Goal: Information Seeking & Learning: Learn about a topic

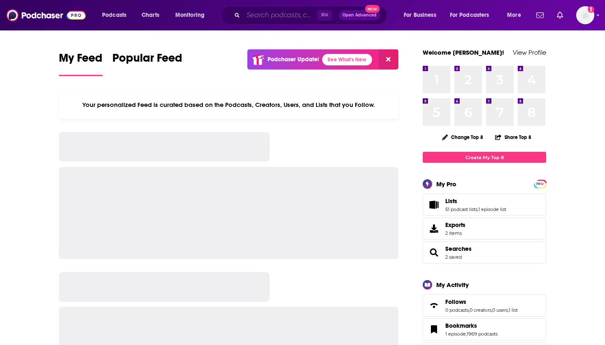
click at [262, 14] on input "Search podcasts, credits, & more..." at bounding box center [280, 15] width 74 height 13
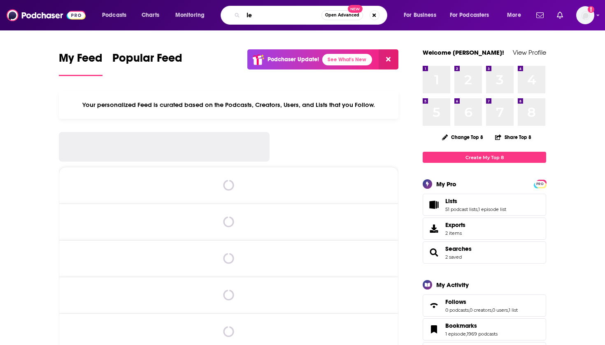
type input "l"
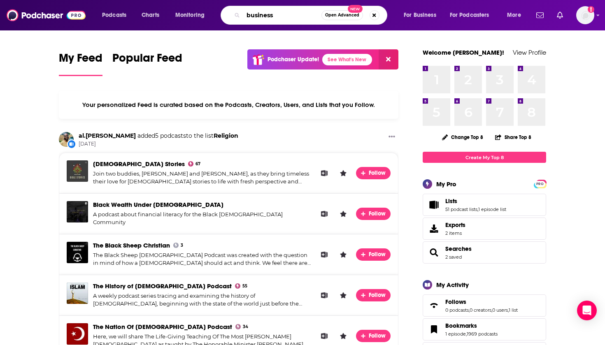
type input "business"
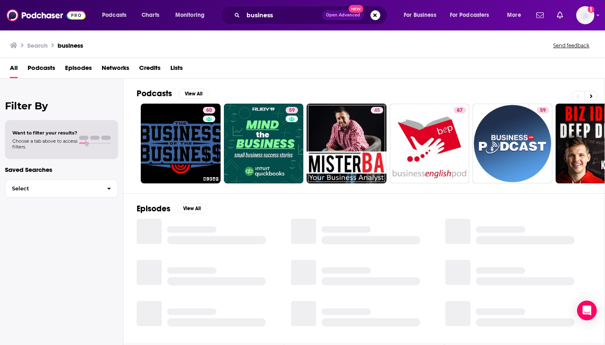
click at [44, 69] on span "Podcasts" at bounding box center [42, 69] width 28 height 17
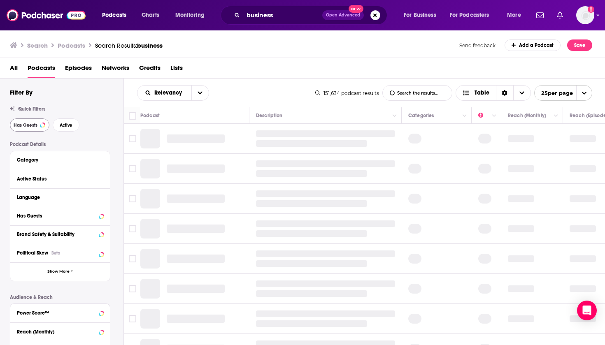
click at [36, 126] on span "Has Guests" at bounding box center [26, 125] width 24 height 5
click at [68, 125] on span "Active" at bounding box center [66, 125] width 13 height 5
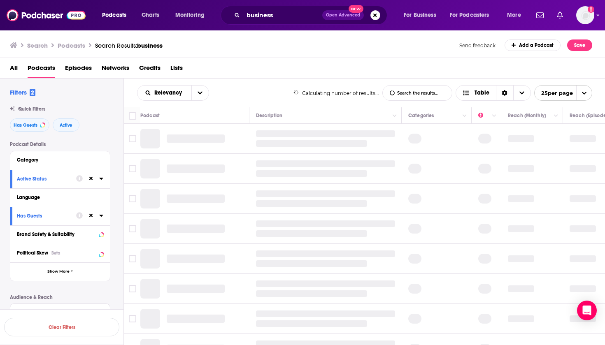
click at [61, 197] on div "Language" at bounding box center [57, 198] width 81 height 6
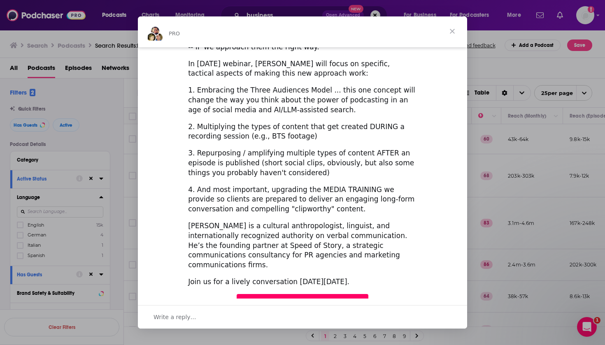
scroll to position [246, 0]
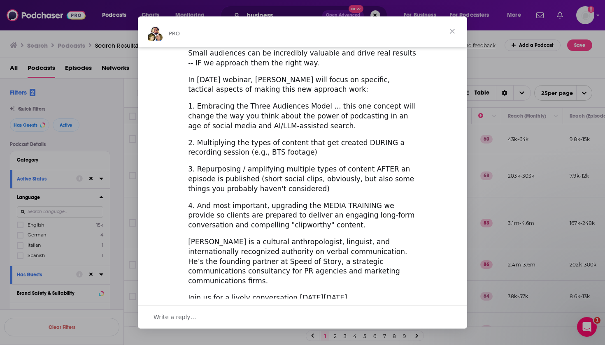
click at [452, 27] on span "Close" at bounding box center [452, 31] width 30 height 30
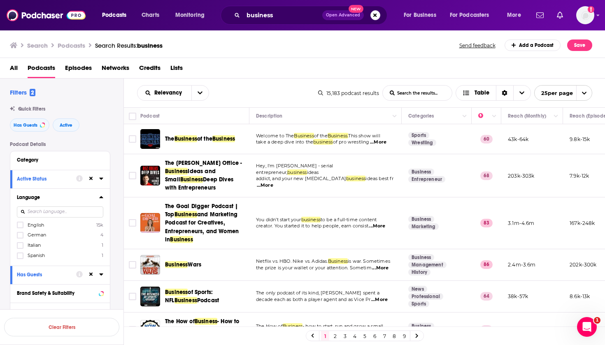
click at [35, 222] on span "English" at bounding box center [36, 225] width 16 height 6
click at [20, 227] on input "multiSelectOption-en-0" at bounding box center [20, 227] width 0 height 0
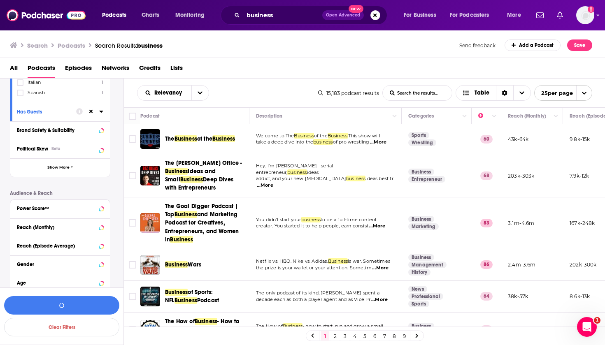
scroll to position [163, 0]
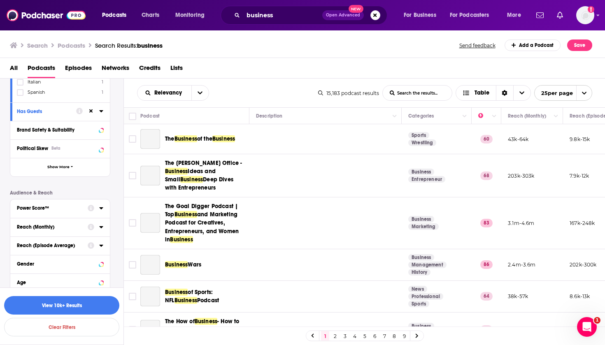
click at [70, 208] on div "Power Score™" at bounding box center [49, 208] width 65 height 6
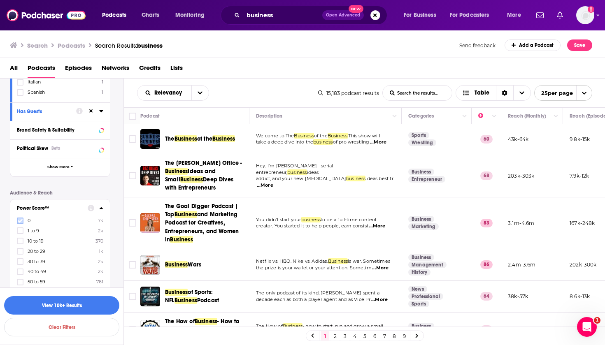
click at [21, 223] on icon at bounding box center [20, 220] width 5 height 5
click at [21, 234] on div "0 7k 1 to 9 2k 10 to 19 370 20 to 29 1k 30 to 39 2k 40 to 49 2k 50 to 59 761 60…" at bounding box center [60, 271] width 86 height 109
click at [21, 230] on icon at bounding box center [20, 230] width 5 height 5
click at [21, 239] on icon at bounding box center [20, 241] width 5 height 5
click at [44, 301] on button "View 8k Results" at bounding box center [61, 305] width 115 height 19
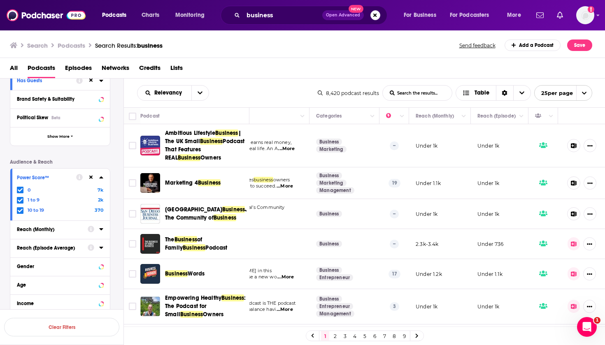
scroll to position [0, 92]
click at [201, 178] on div "Marketing 4 Business" at bounding box center [208, 183] width 86 height 20
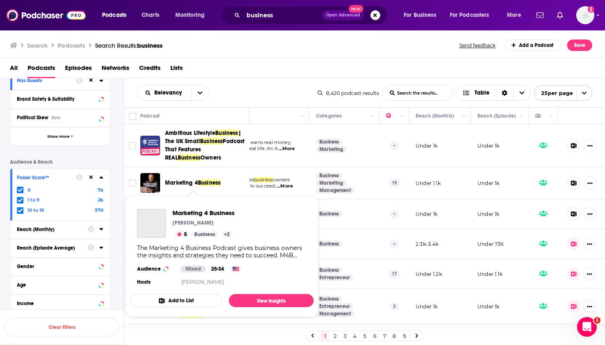
click at [200, 183] on span "Business" at bounding box center [209, 182] width 23 height 7
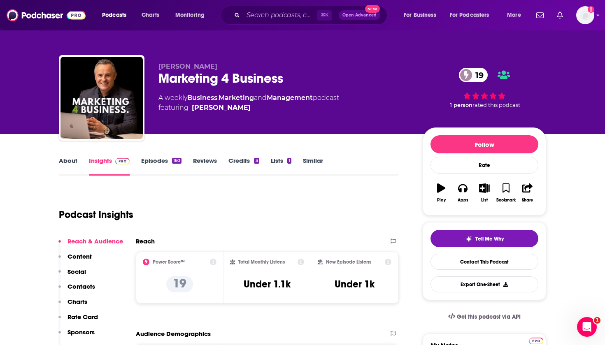
click at [482, 187] on icon "button" at bounding box center [484, 187] width 10 height 9
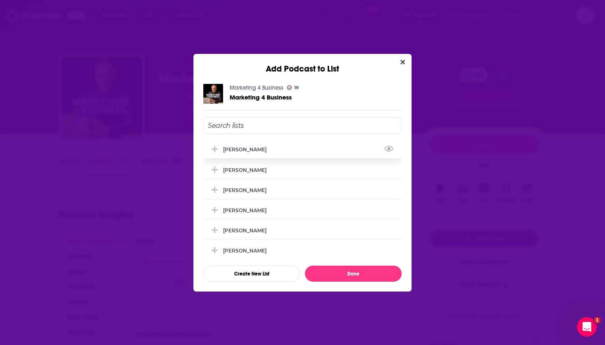
click at [238, 151] on div "[PERSON_NAME]" at bounding box center [247, 149] width 49 height 6
click at [238, 168] on div "[PERSON_NAME]" at bounding box center [247, 170] width 49 height 6
click at [241, 191] on div "[PERSON_NAME]" at bounding box center [247, 190] width 49 height 6
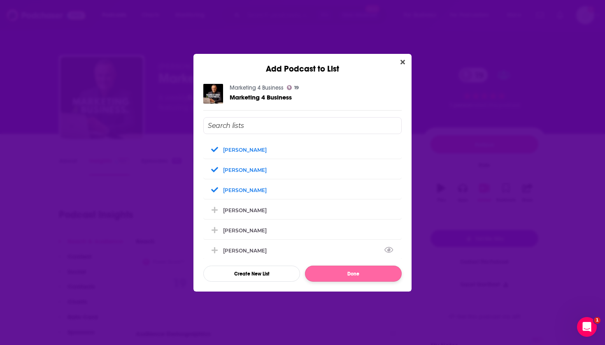
click at [329, 272] on button "Done" at bounding box center [353, 274] width 97 height 16
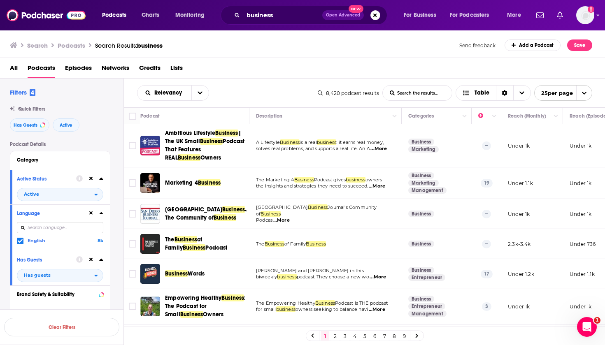
click at [185, 153] on span "Podcast That Features REAL" at bounding box center [205, 149] width 80 height 23
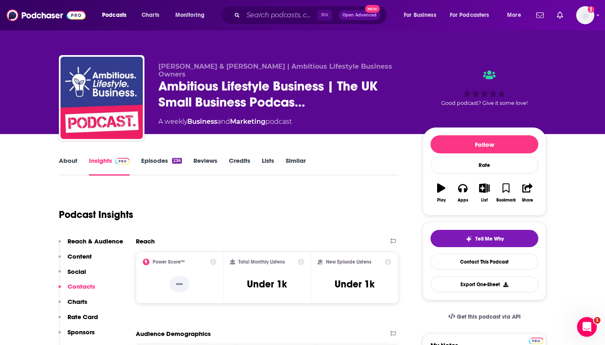
click at [483, 189] on icon "button" at bounding box center [484, 187] width 10 height 9
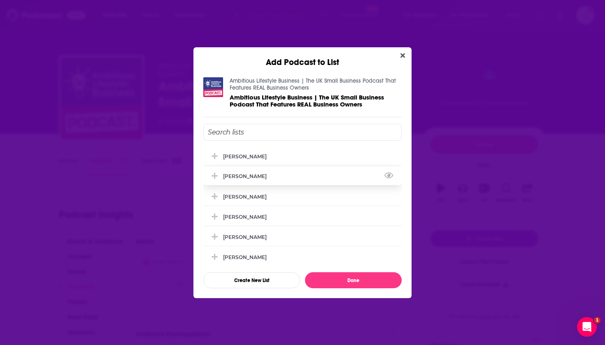
click at [229, 179] on div "[PERSON_NAME]" at bounding box center [247, 176] width 49 height 6
click at [332, 278] on button "Done" at bounding box center [353, 280] width 97 height 16
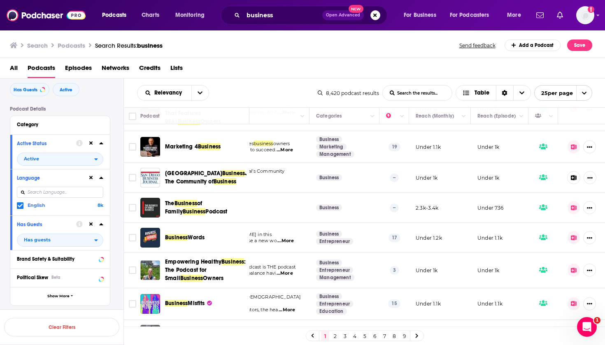
scroll to position [36, 92]
click at [573, 210] on icon at bounding box center [573, 207] width 6 height 5
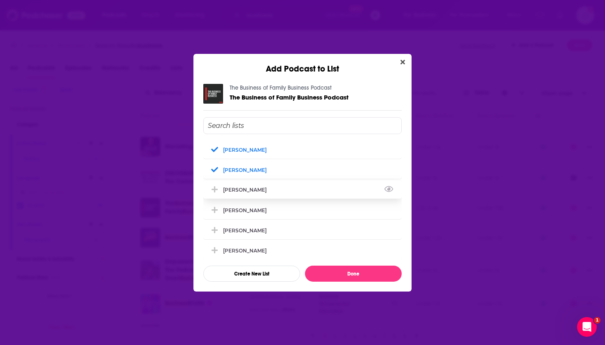
click at [287, 197] on div "[PERSON_NAME]" at bounding box center [302, 190] width 198 height 18
click at [322, 270] on button "Done" at bounding box center [353, 274] width 97 height 16
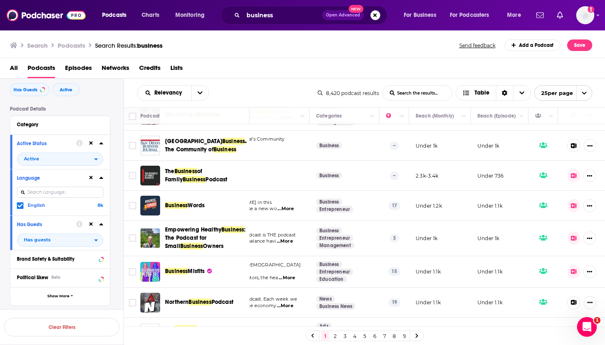
scroll to position [68, 92]
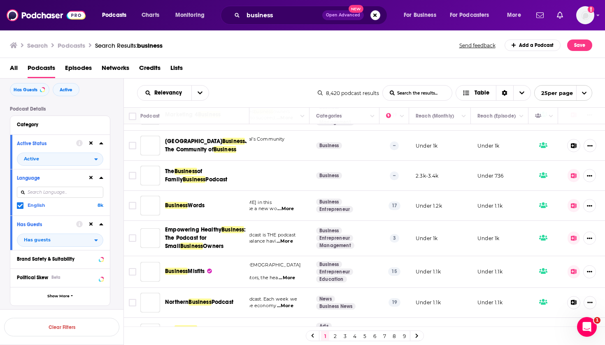
click at [575, 204] on icon at bounding box center [573, 205] width 6 height 5
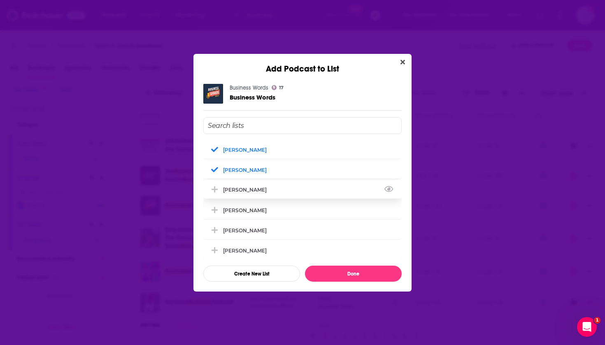
click at [303, 191] on div "[PERSON_NAME]" at bounding box center [302, 190] width 198 height 18
click at [332, 276] on button "Done" at bounding box center [353, 274] width 97 height 16
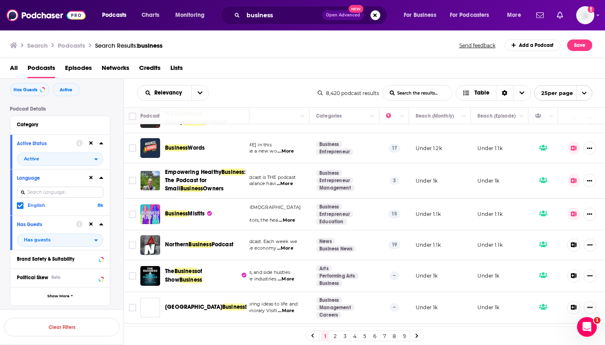
scroll to position [126, 92]
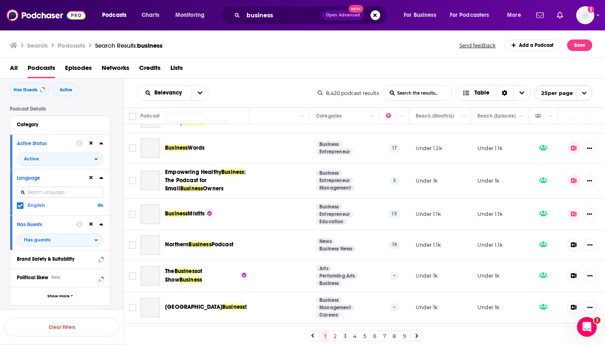
click at [573, 178] on icon at bounding box center [573, 180] width 6 height 5
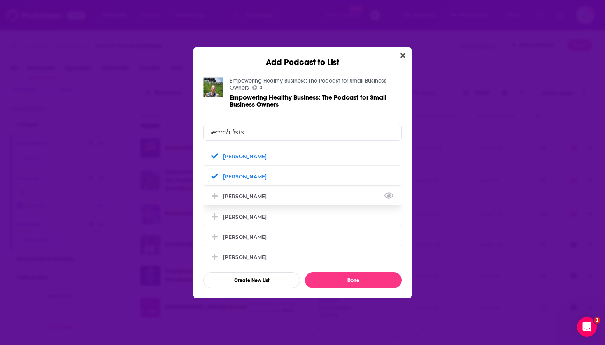
click at [257, 194] on div "[PERSON_NAME]" at bounding box center [302, 196] width 198 height 18
click at [340, 280] on button "Done" at bounding box center [353, 280] width 97 height 16
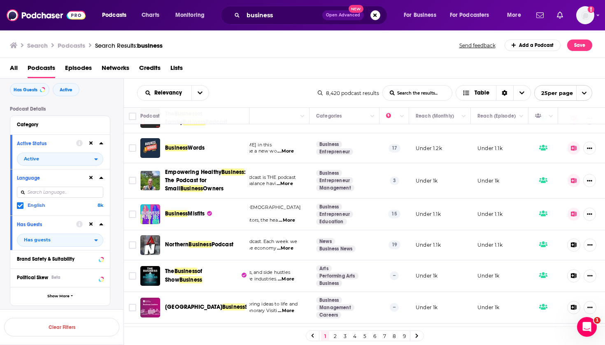
click at [575, 212] on icon at bounding box center [573, 213] width 6 height 5
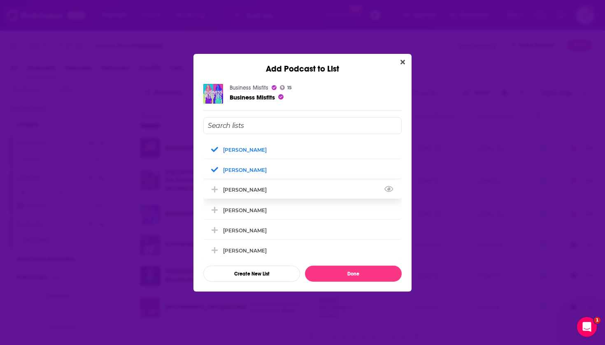
click at [267, 193] on div "[PERSON_NAME]" at bounding box center [302, 190] width 198 height 18
click at [309, 267] on button "Done" at bounding box center [353, 274] width 97 height 16
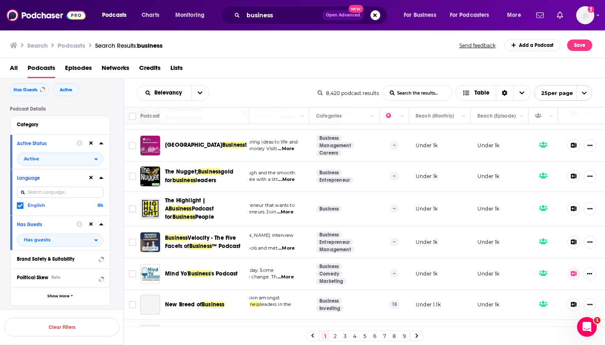
scroll to position [290, 92]
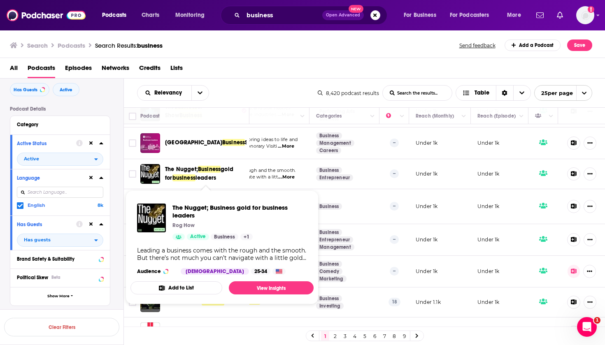
click at [225, 166] on span "gold for" at bounding box center [199, 173] width 68 height 15
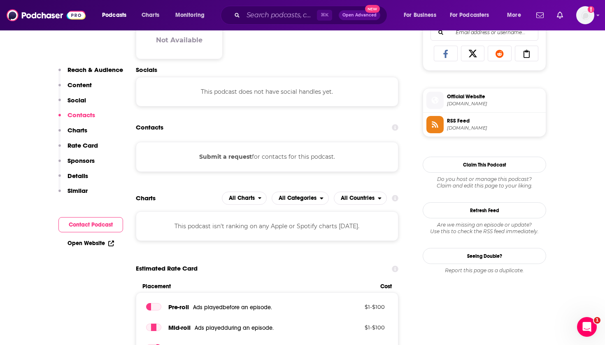
scroll to position [542, 0]
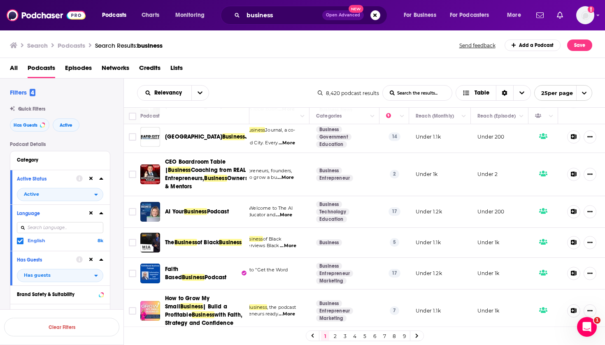
scroll to position [607, 92]
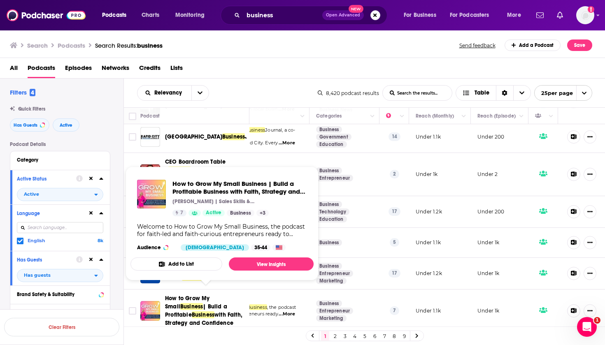
click at [213, 303] on span "| Build a Profitable" at bounding box center [196, 310] width 62 height 15
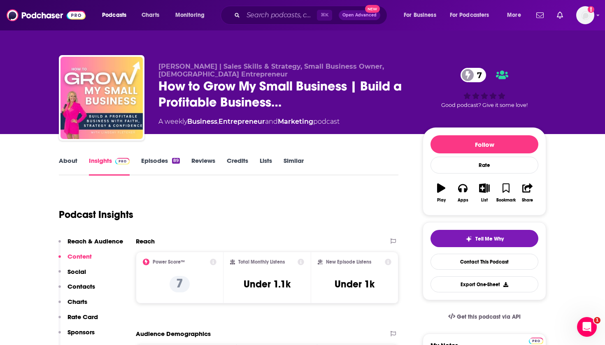
click at [483, 189] on icon "button" at bounding box center [484, 187] width 10 height 9
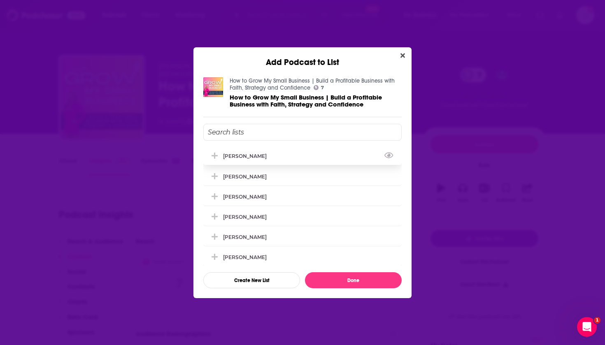
click at [237, 156] on div "[PERSON_NAME]" at bounding box center [247, 156] width 49 height 6
click at [237, 174] on div "[PERSON_NAME]" at bounding box center [302, 176] width 198 height 18
click at [246, 205] on div "[PERSON_NAME]" at bounding box center [302, 196] width 198 height 18
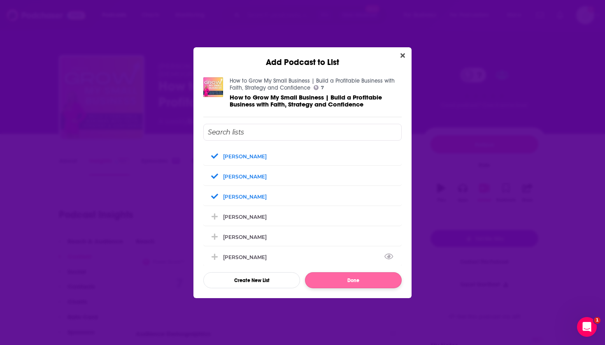
click at [320, 280] on button "Done" at bounding box center [353, 280] width 97 height 16
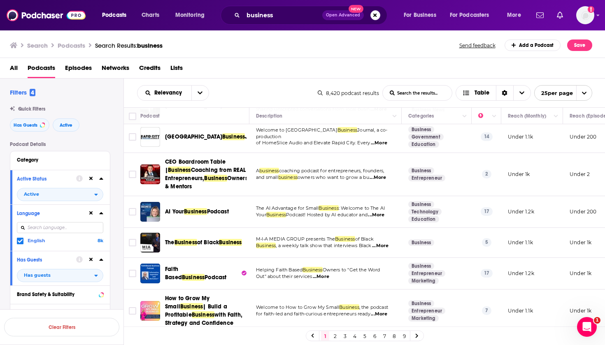
click at [331, 334] on link "2" at bounding box center [335, 336] width 8 height 10
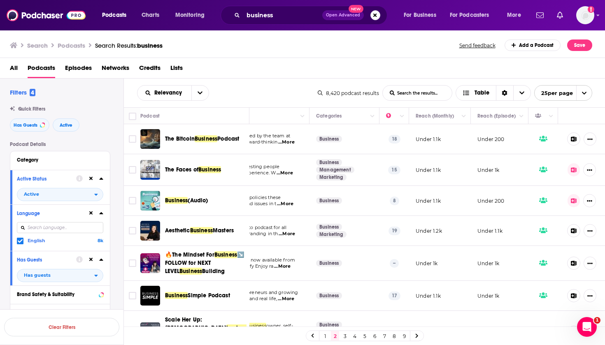
scroll to position [0, 92]
click at [576, 168] on icon at bounding box center [573, 169] width 6 height 5
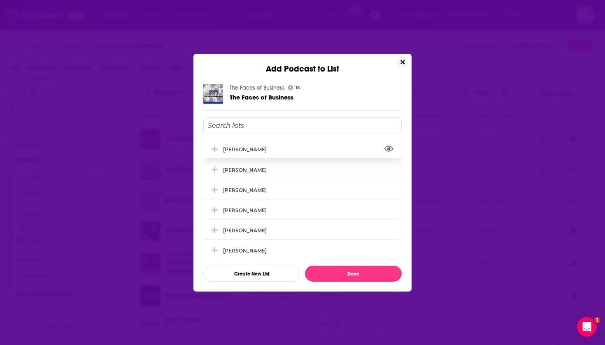
click at [267, 152] on button "View Link" at bounding box center [269, 151] width 5 height 1
click at [251, 170] on div "[PERSON_NAME]" at bounding box center [247, 170] width 49 height 6
click at [253, 144] on div "[PERSON_NAME]" at bounding box center [302, 149] width 198 height 18
click at [252, 187] on div "[PERSON_NAME]" at bounding box center [302, 190] width 198 height 18
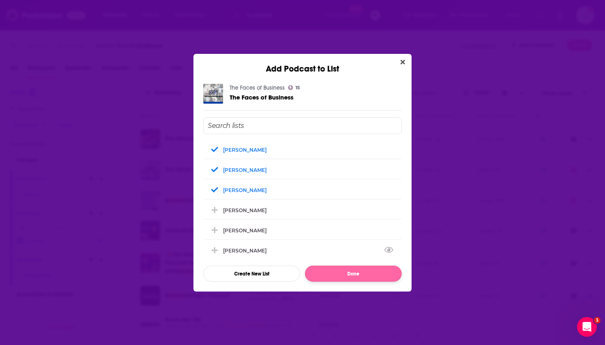
click at [328, 274] on button "Done" at bounding box center [353, 274] width 97 height 16
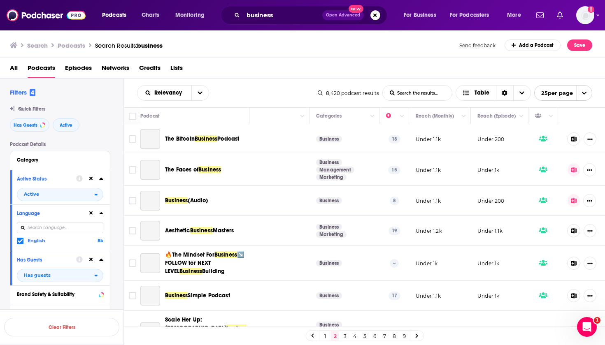
click at [573, 197] on button at bounding box center [573, 200] width 13 height 13
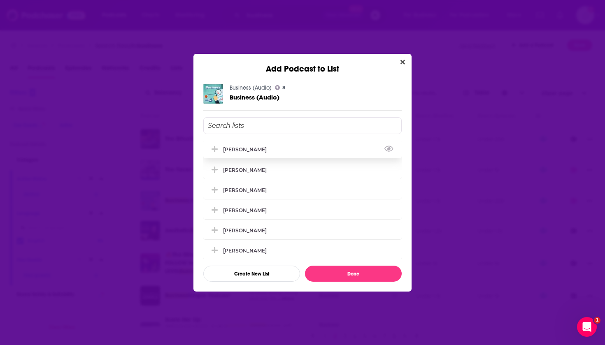
click at [256, 149] on div "[PERSON_NAME]" at bounding box center [247, 149] width 49 height 6
click at [250, 170] on div "[PERSON_NAME]" at bounding box center [247, 170] width 49 height 6
click at [250, 193] on div "[PERSON_NAME]" at bounding box center [247, 190] width 49 height 6
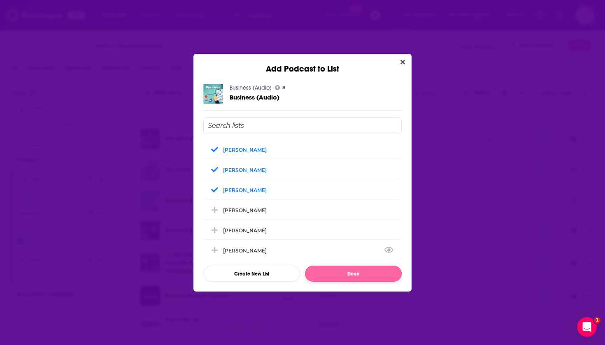
click at [327, 272] on button "Done" at bounding box center [353, 274] width 97 height 16
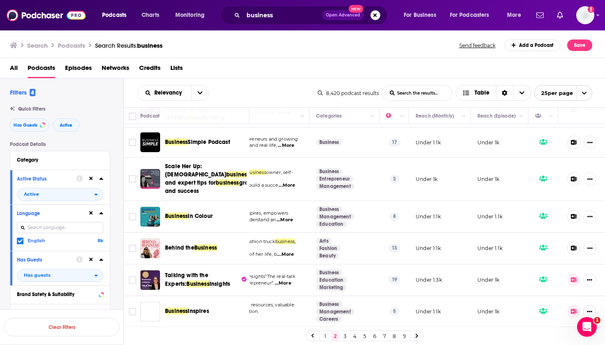
scroll to position [153, 92]
click at [198, 208] on div "Business In Colour" at bounding box center [208, 217] width 86 height 20
click at [197, 216] on span "In Colour" at bounding box center [200, 216] width 25 height 7
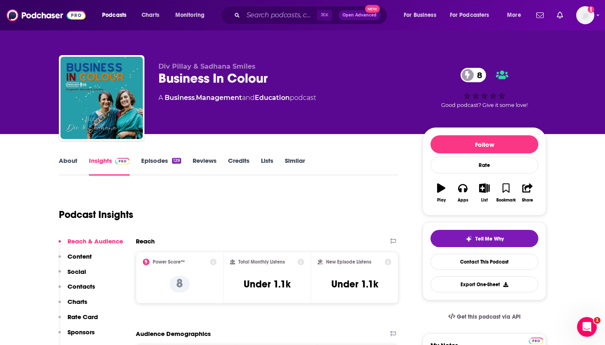
click at [483, 182] on button "List" at bounding box center [483, 193] width 21 height 30
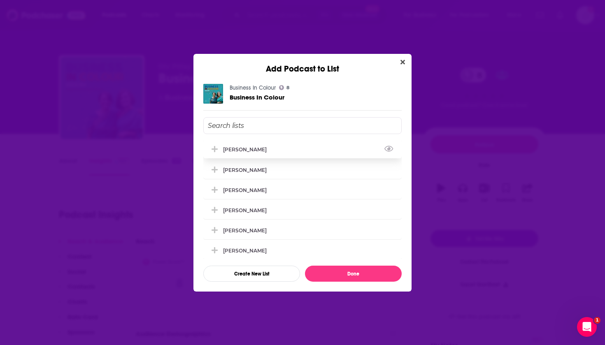
click at [213, 149] on icon "Add Podcast To List" at bounding box center [214, 149] width 6 height 7
click at [217, 174] on button "Add Podcast To List" at bounding box center [215, 169] width 15 height 9
click at [226, 193] on div "[PERSON_NAME]" at bounding box center [247, 190] width 49 height 6
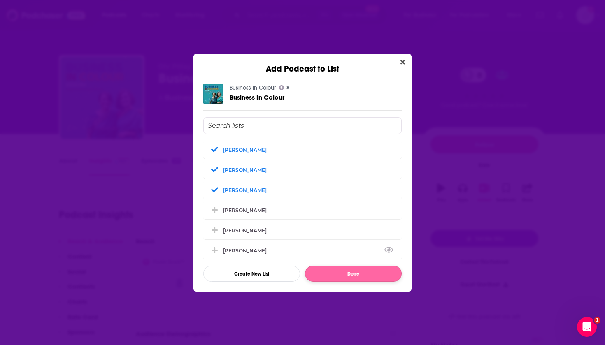
click at [350, 274] on button "Done" at bounding box center [353, 274] width 97 height 16
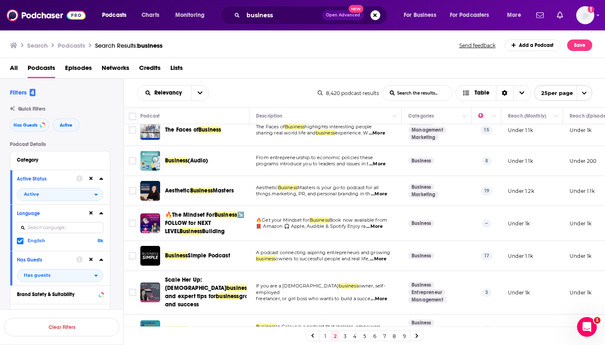
scroll to position [40, 1]
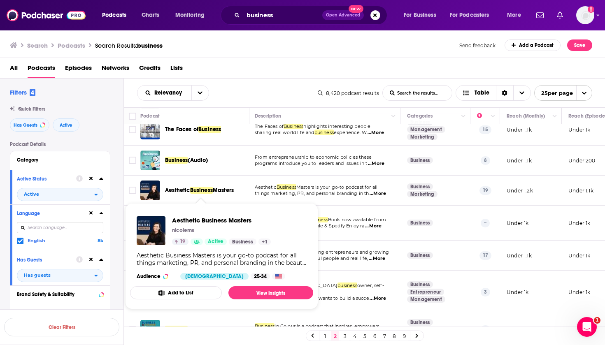
click at [203, 187] on span "Business" at bounding box center [201, 190] width 23 height 7
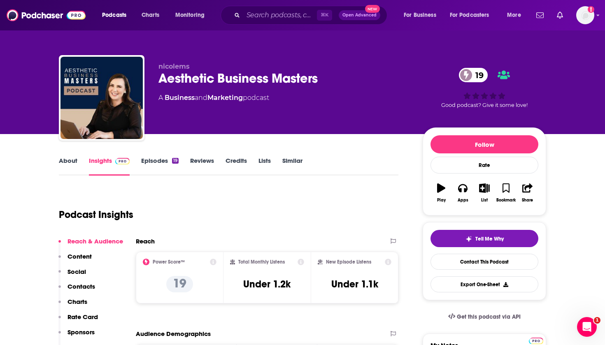
click at [485, 190] on icon "button" at bounding box center [484, 187] width 10 height 9
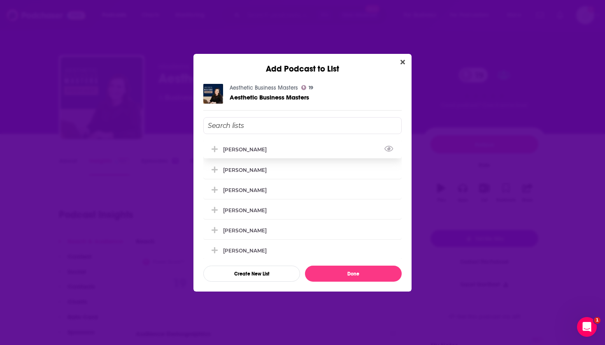
click at [245, 144] on div "[PERSON_NAME]" at bounding box center [302, 149] width 198 height 18
click at [240, 166] on div "[PERSON_NAME]" at bounding box center [302, 169] width 198 height 18
click at [242, 193] on div "[PERSON_NAME]" at bounding box center [247, 190] width 49 height 6
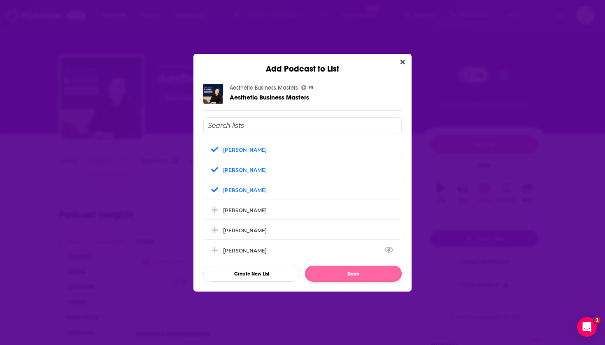
click at [324, 275] on button "Done" at bounding box center [353, 274] width 97 height 16
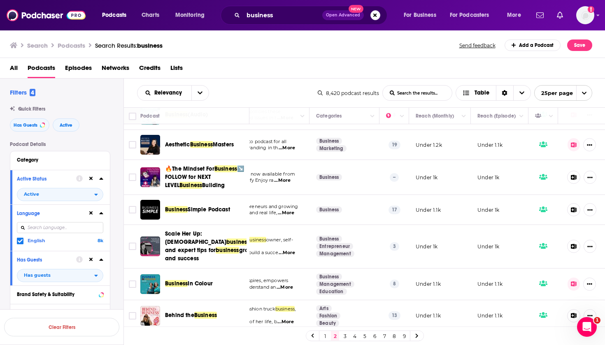
scroll to position [86, 92]
click at [190, 206] on span "Simple Podcast" at bounding box center [209, 209] width 42 height 7
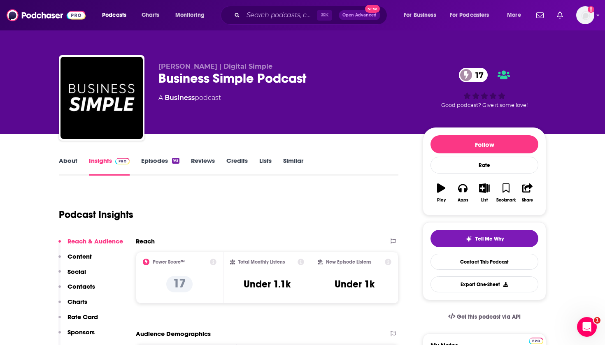
click at [480, 188] on icon "button" at bounding box center [484, 187] width 10 height 9
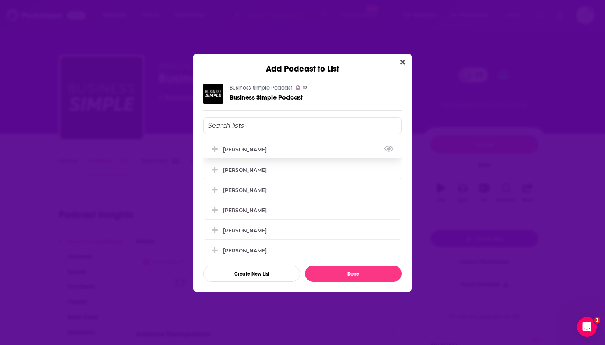
click at [229, 153] on div "[PERSON_NAME]" at bounding box center [247, 149] width 49 height 6
click at [230, 167] on div "[PERSON_NAME]" at bounding box center [302, 169] width 198 height 18
click at [239, 189] on div "[PERSON_NAME]" at bounding box center [302, 190] width 198 height 18
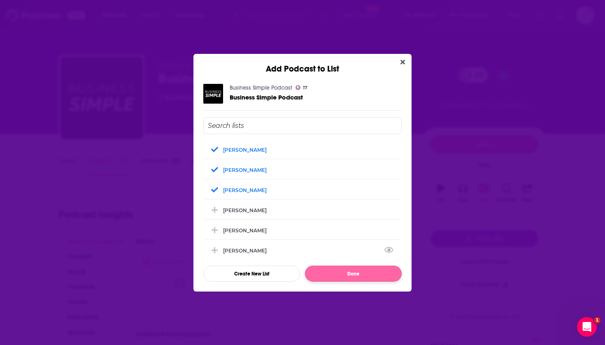
click at [341, 273] on button "Done" at bounding box center [353, 274] width 97 height 16
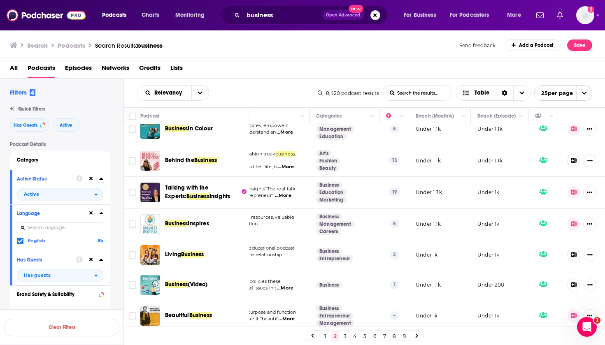
scroll to position [241, 92]
click at [572, 193] on icon at bounding box center [573, 192] width 6 height 5
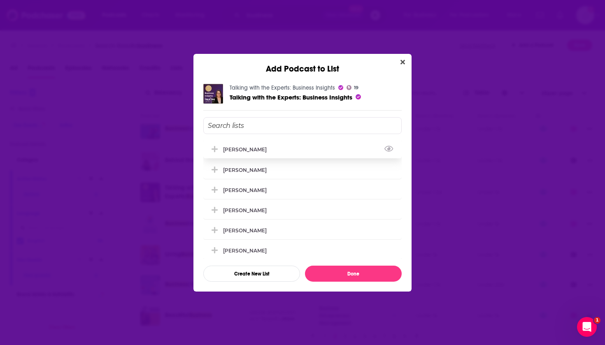
click at [249, 148] on div "[PERSON_NAME]" at bounding box center [247, 149] width 49 height 6
click at [244, 172] on div "[PERSON_NAME]" at bounding box center [247, 170] width 49 height 6
click at [247, 193] on div "[PERSON_NAME]" at bounding box center [247, 190] width 49 height 6
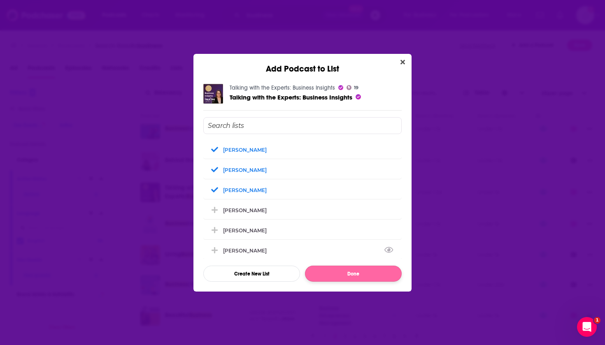
click at [331, 277] on button "Done" at bounding box center [353, 274] width 97 height 16
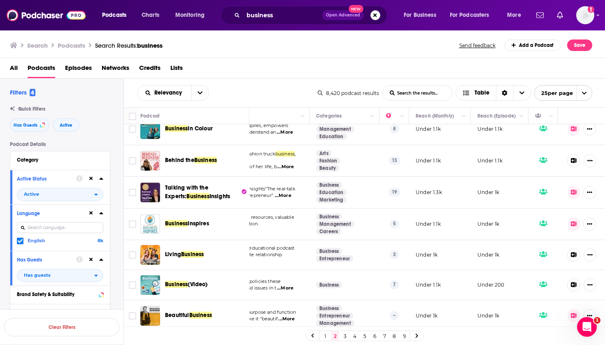
click at [575, 225] on icon at bounding box center [573, 223] width 6 height 5
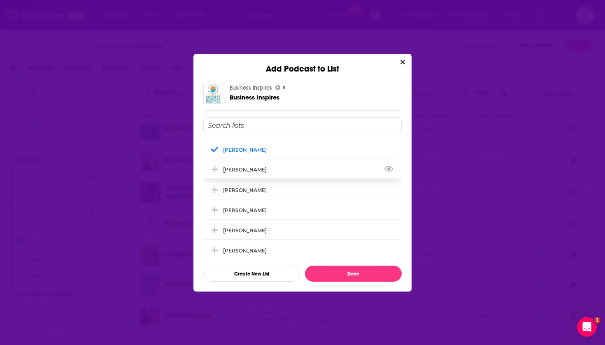
click at [264, 174] on div "[PERSON_NAME]" at bounding box center [302, 169] width 198 height 18
drag, startPoint x: 258, startPoint y: 187, endPoint x: 260, endPoint y: 195, distance: 7.7
click at [258, 187] on div "[PERSON_NAME]" at bounding box center [302, 190] width 198 height 18
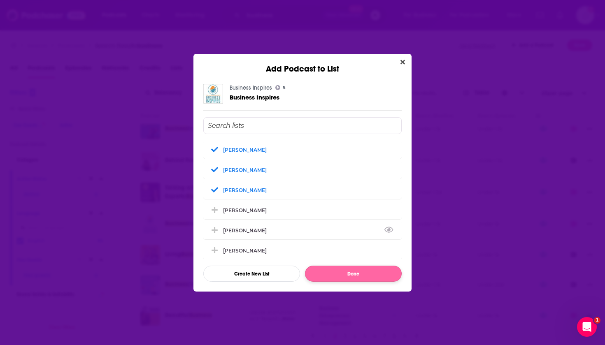
click at [368, 277] on button "Done" at bounding box center [353, 274] width 97 height 16
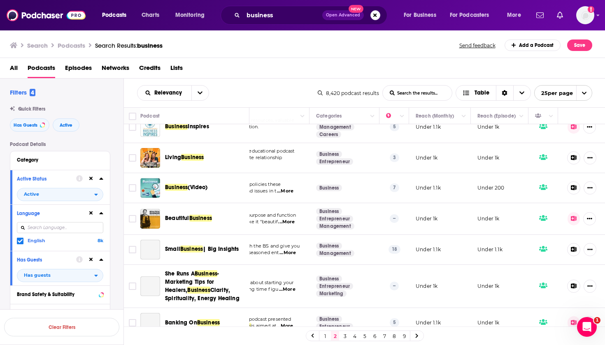
scroll to position [347, 92]
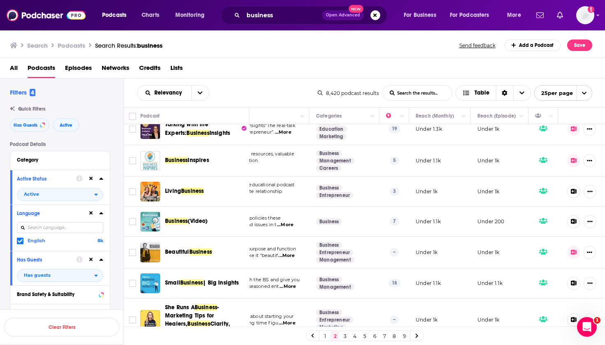
scroll to position [304, 92]
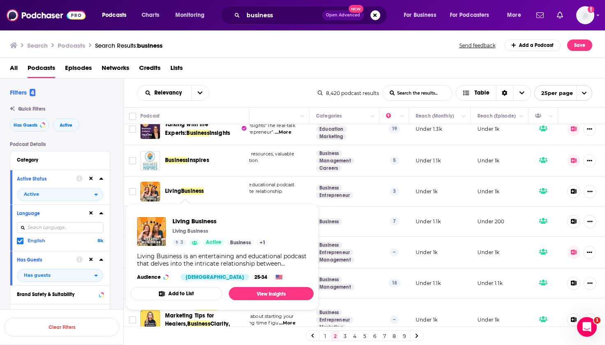
click at [181, 192] on span "Living" at bounding box center [173, 191] width 16 height 7
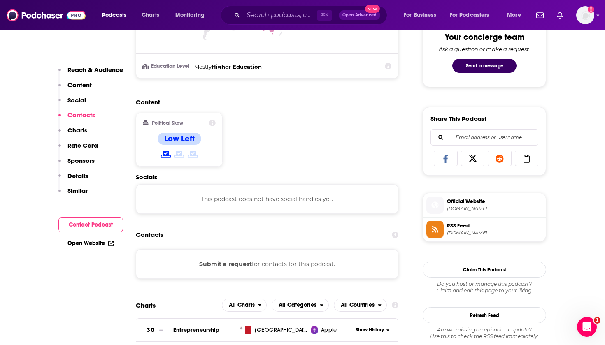
scroll to position [545, 0]
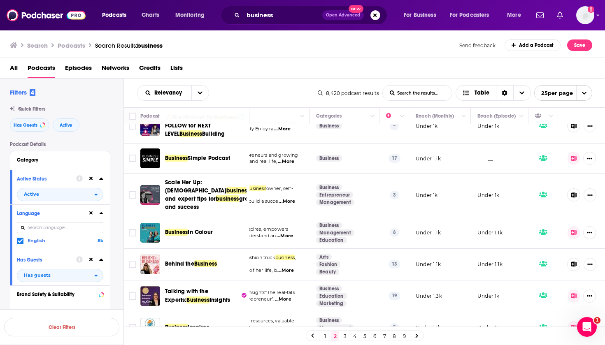
scroll to position [137, 92]
click at [570, 154] on button at bounding box center [573, 158] width 13 height 13
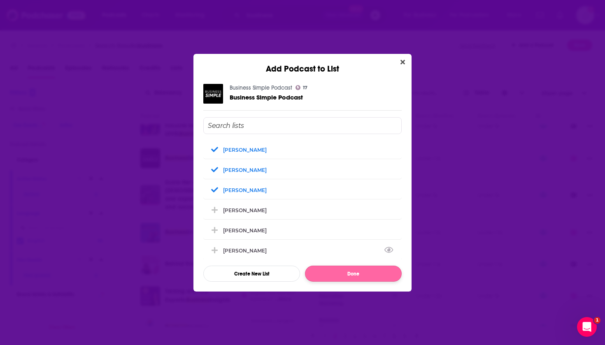
click at [313, 273] on button "Done" at bounding box center [353, 274] width 97 height 16
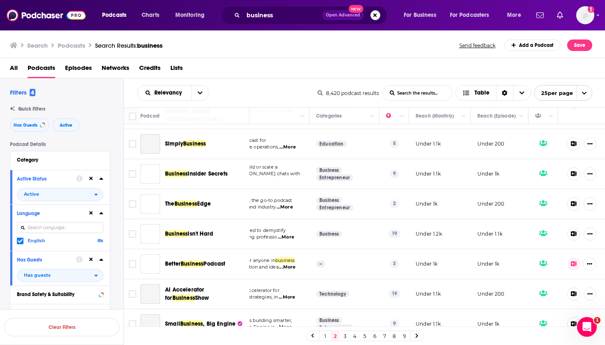
scroll to position [0, 0]
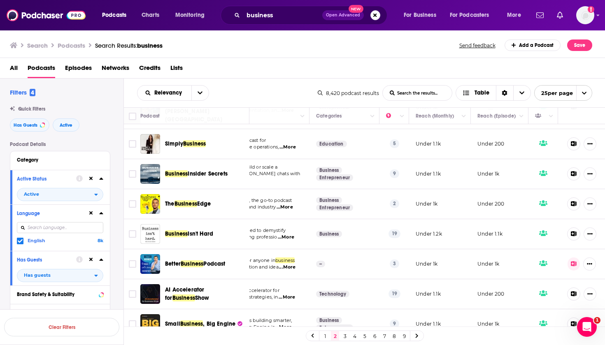
click at [197, 230] on span "Isn't Hard" at bounding box center [200, 233] width 25 height 7
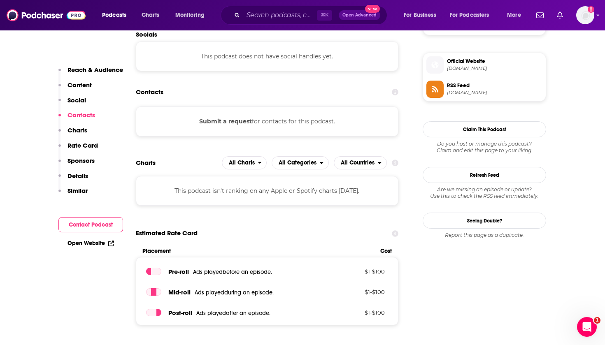
scroll to position [580, 0]
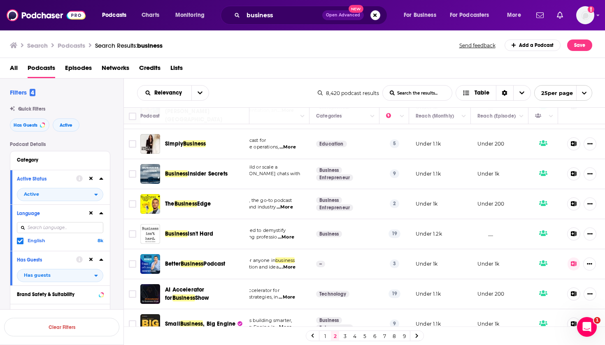
scroll to position [590, 92]
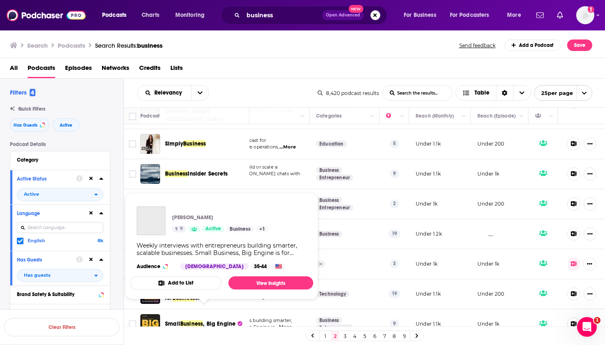
click at [201, 320] on span "Small Business , Big Engine" at bounding box center [200, 324] width 70 height 8
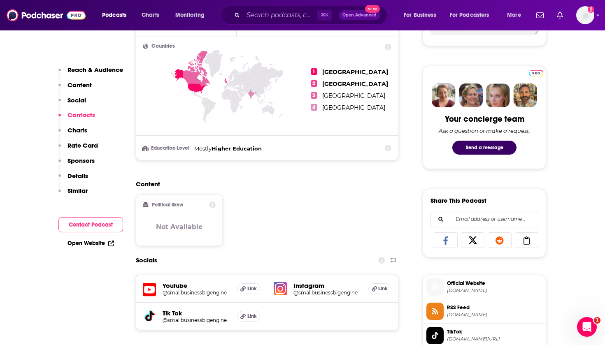
scroll to position [135, 0]
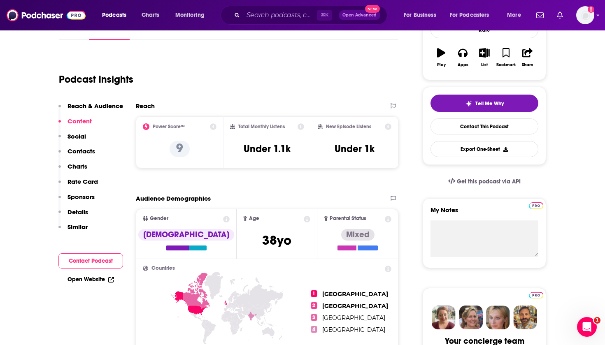
click at [480, 55] on icon "button" at bounding box center [484, 52] width 10 height 9
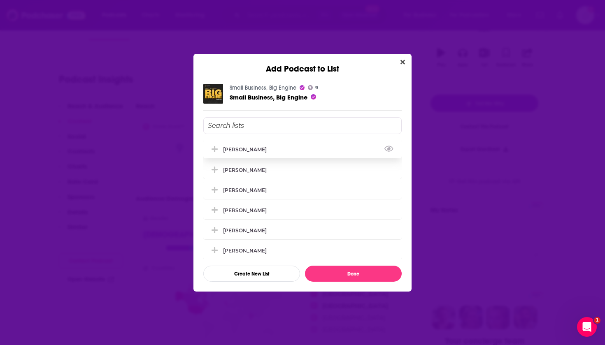
click at [320, 146] on div "[PERSON_NAME]" at bounding box center [302, 149] width 198 height 18
click at [313, 172] on div "[PERSON_NAME]" at bounding box center [302, 169] width 198 height 18
click at [307, 194] on div "[PERSON_NAME]" at bounding box center [302, 190] width 198 height 18
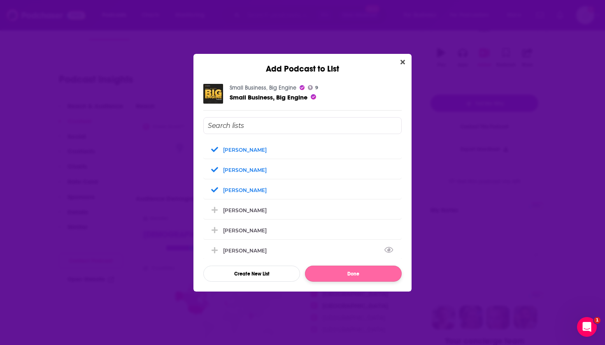
click at [348, 267] on button "Done" at bounding box center [353, 274] width 97 height 16
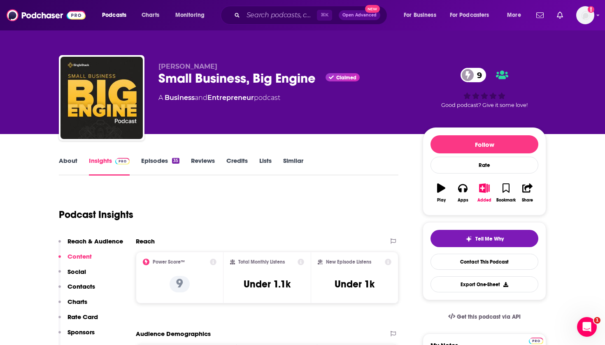
scroll to position [135, 0]
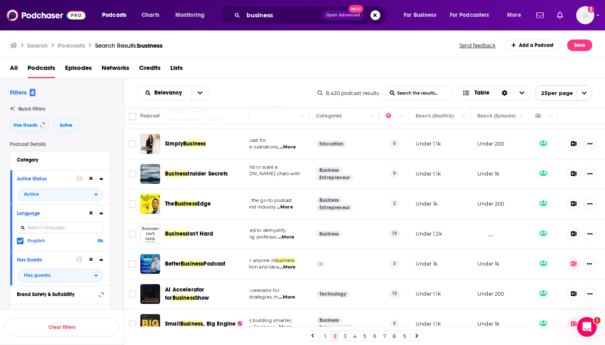
scroll to position [590, 92]
drag, startPoint x: 181, startPoint y: 224, endPoint x: 187, endPoint y: 239, distance: 17.0
click at [573, 261] on icon at bounding box center [573, 263] width 6 height 5
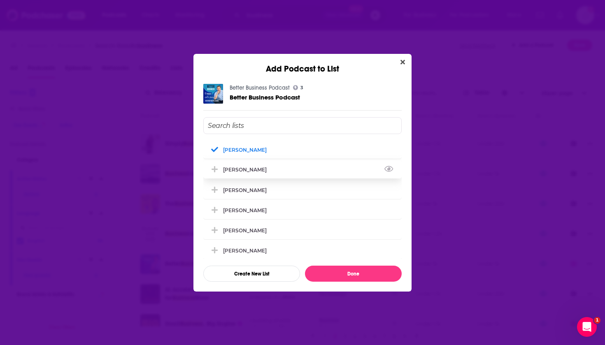
click at [242, 176] on div "[PERSON_NAME]" at bounding box center [302, 169] width 198 height 18
click at [252, 191] on div "[PERSON_NAME]" at bounding box center [247, 190] width 49 height 6
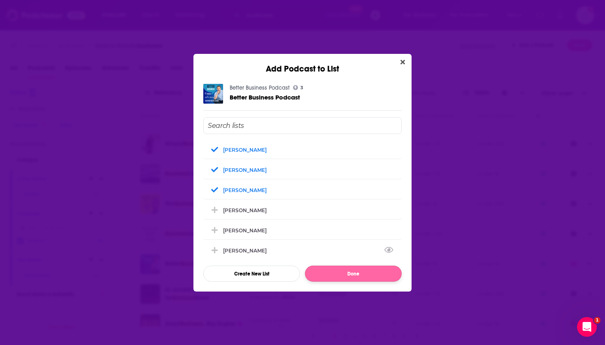
click at [323, 274] on button "Done" at bounding box center [353, 274] width 97 height 16
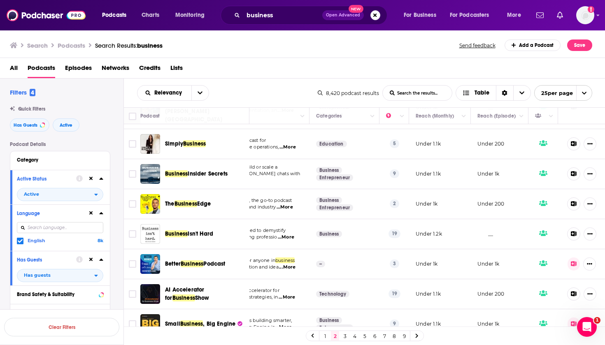
scroll to position [0, 0]
click at [190, 170] on span "Insider Secrets" at bounding box center [208, 173] width 40 height 7
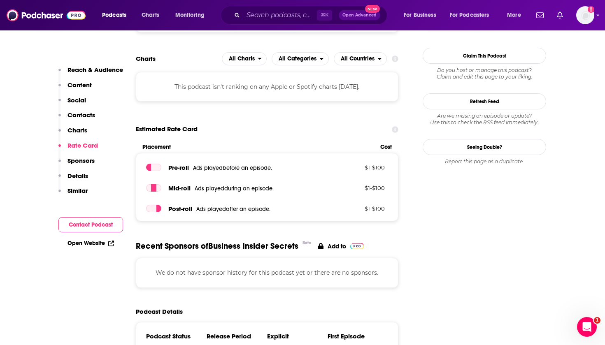
scroll to position [663, 0]
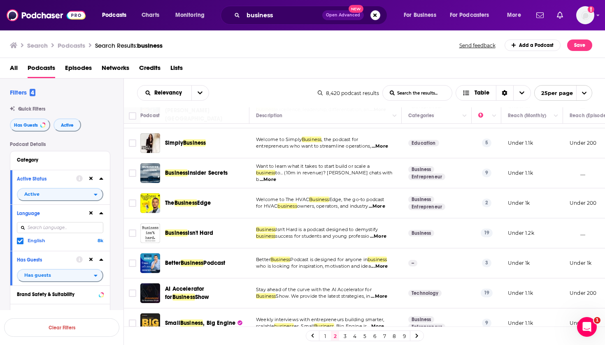
scroll to position [590, 0]
click at [344, 334] on link "3" at bounding box center [345, 336] width 8 height 10
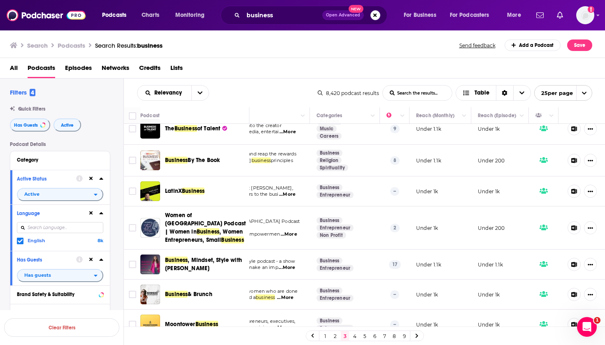
scroll to position [123, 92]
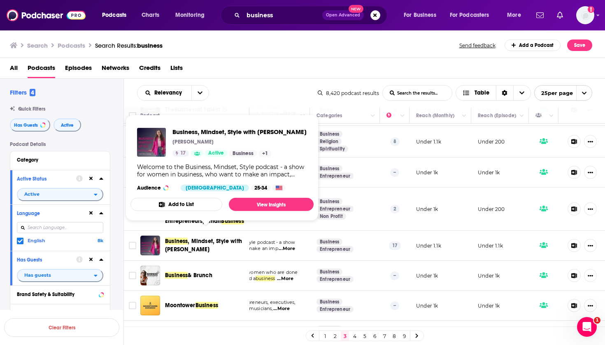
click at [204, 238] on span ", Mindset, Style with Nina Walder" at bounding box center [203, 245] width 77 height 15
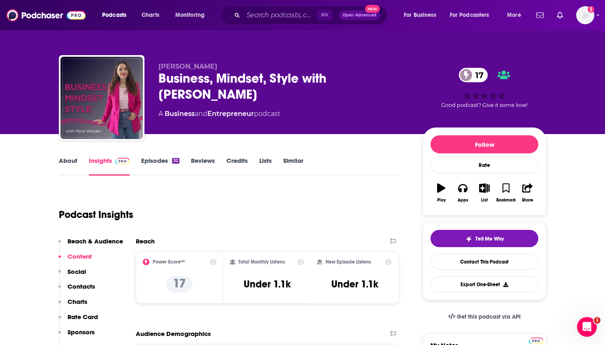
click at [481, 192] on icon "button" at bounding box center [484, 187] width 10 height 9
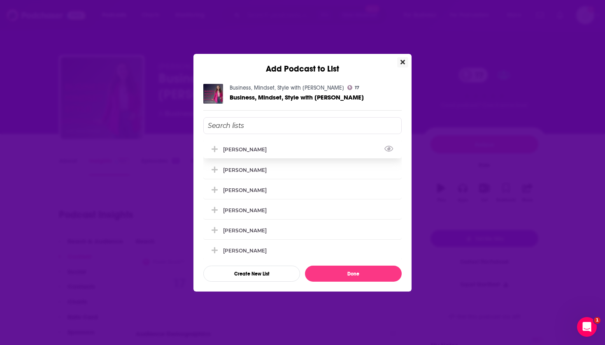
click at [282, 158] on div "[PERSON_NAME]" at bounding box center [302, 149] width 198 height 18
click at [282, 176] on div "[PERSON_NAME]" at bounding box center [302, 169] width 198 height 18
click at [278, 190] on div "[PERSON_NAME]" at bounding box center [302, 190] width 198 height 18
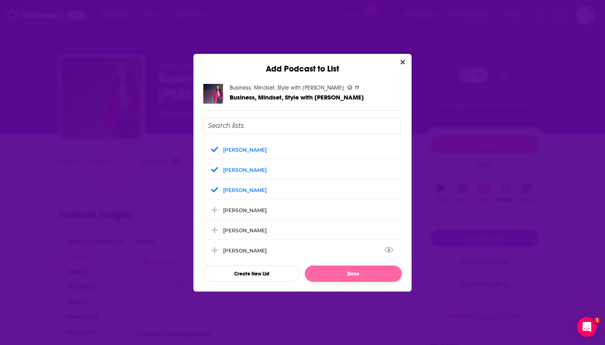
click at [324, 270] on button "Done" at bounding box center [353, 274] width 97 height 16
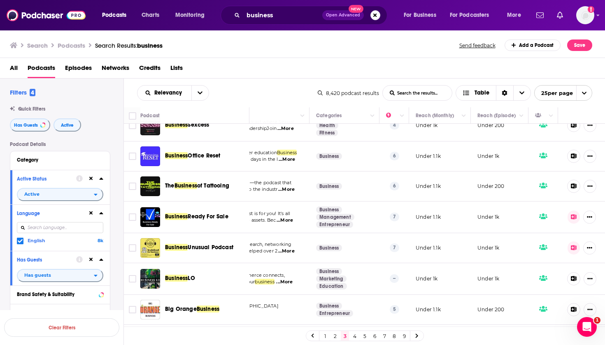
scroll to position [494, 92]
click at [573, 212] on button at bounding box center [573, 217] width 13 height 13
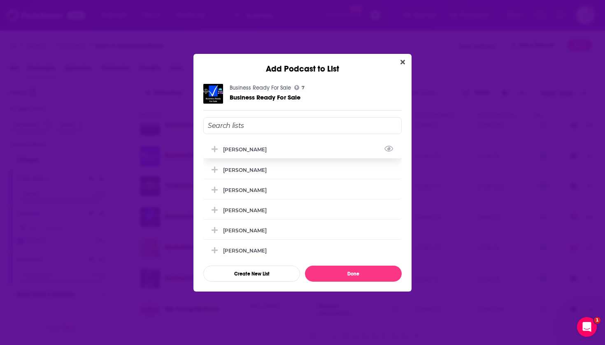
click at [280, 152] on div "[PERSON_NAME]" at bounding box center [302, 149] width 198 height 18
click at [279, 171] on div "[PERSON_NAME]" at bounding box center [302, 169] width 198 height 18
click at [280, 185] on div "[PERSON_NAME]" at bounding box center [302, 190] width 198 height 18
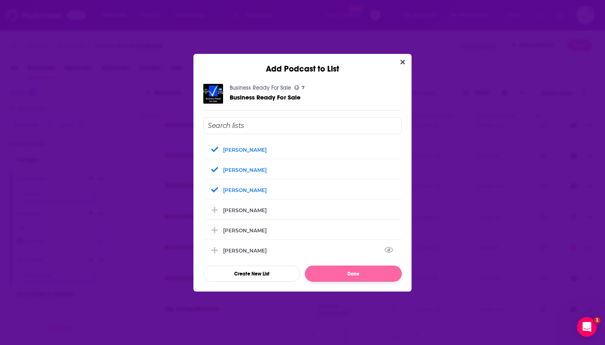
click at [326, 269] on button "Done" at bounding box center [353, 274] width 97 height 16
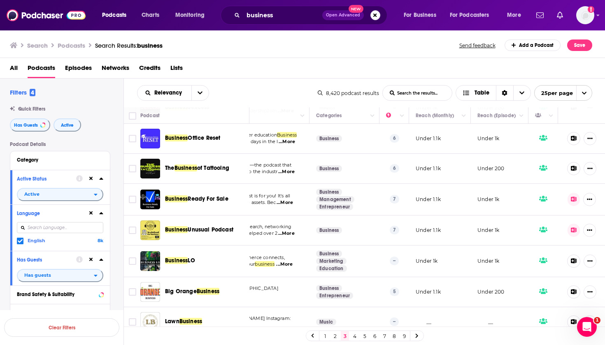
scroll to position [513, 92]
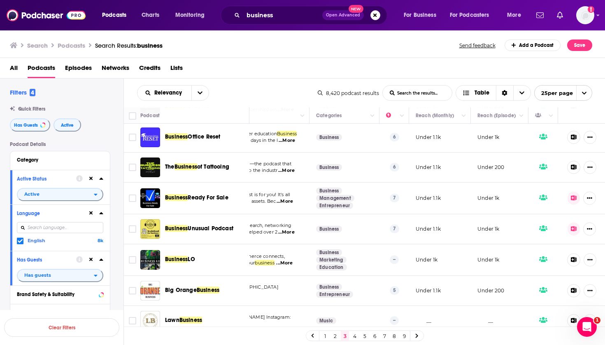
click at [568, 223] on button at bounding box center [573, 229] width 13 height 13
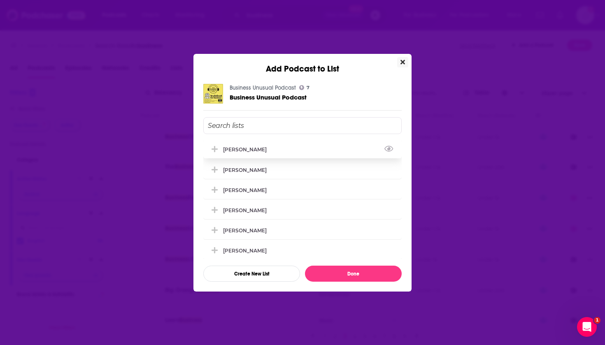
click at [263, 154] on div "[PERSON_NAME]" at bounding box center [302, 149] width 198 height 18
click at [267, 172] on button "View Link" at bounding box center [269, 171] width 5 height 1
click at [262, 192] on div "[PERSON_NAME]" at bounding box center [247, 190] width 49 height 6
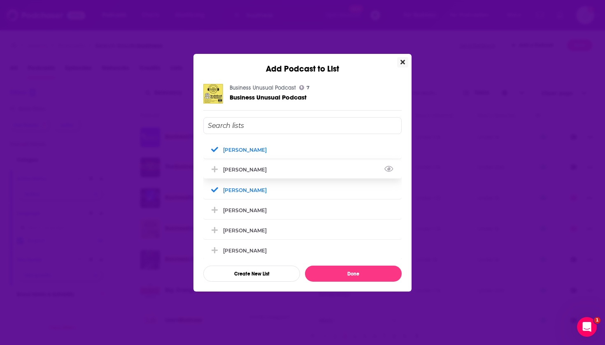
click at [262, 172] on div "[PERSON_NAME]" at bounding box center [247, 170] width 49 height 6
click at [333, 273] on button "Done" at bounding box center [353, 274] width 97 height 16
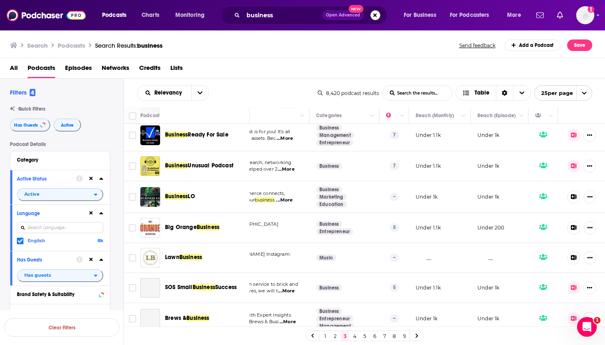
scroll to position [575, 92]
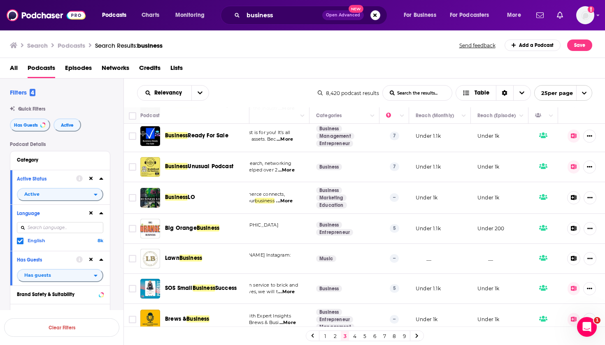
click at [577, 283] on button at bounding box center [573, 288] width 13 height 13
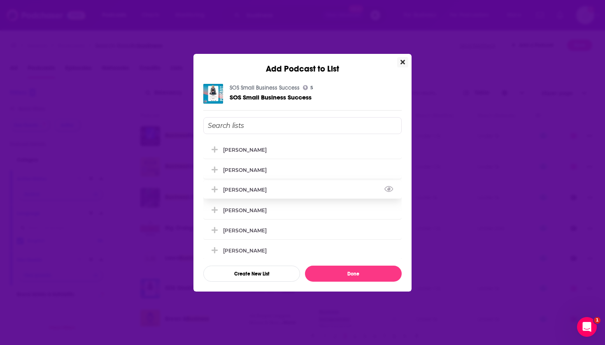
click at [293, 195] on div "[PERSON_NAME]" at bounding box center [302, 190] width 198 height 18
click at [286, 174] on div "[PERSON_NAME]" at bounding box center [302, 169] width 198 height 18
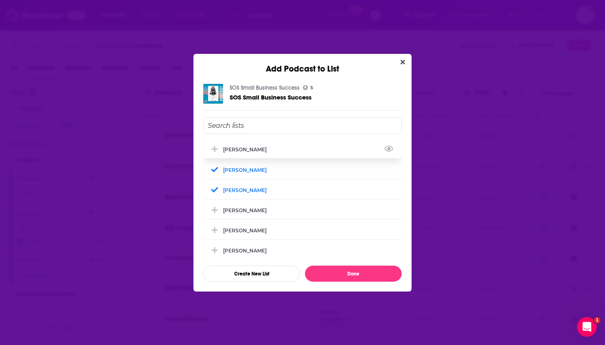
click at [276, 138] on div "Curt Moore Jason Costain Thomas Smith Tom Jackobs Deborah Cribbs Maureen Falvey…" at bounding box center [302, 199] width 198 height 165
click at [277, 152] on div "[PERSON_NAME]" at bounding box center [302, 149] width 198 height 18
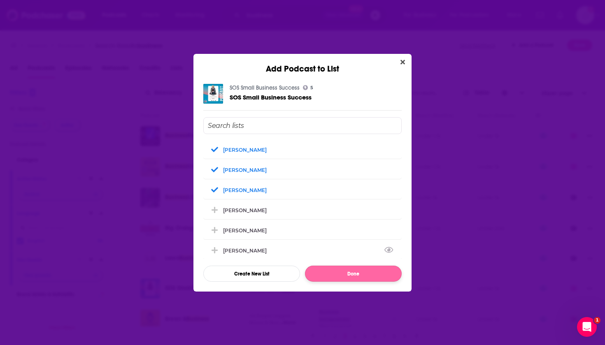
click at [343, 278] on button "Done" at bounding box center [353, 274] width 97 height 16
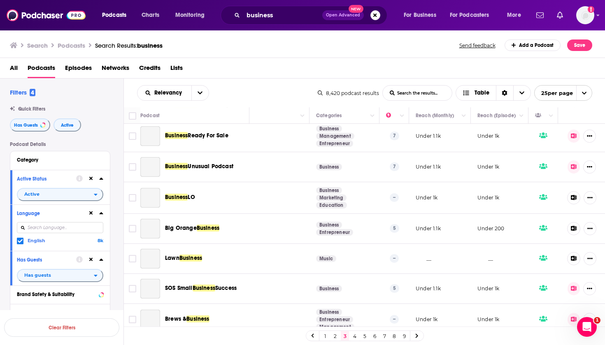
click at [571, 317] on icon at bounding box center [573, 319] width 6 height 5
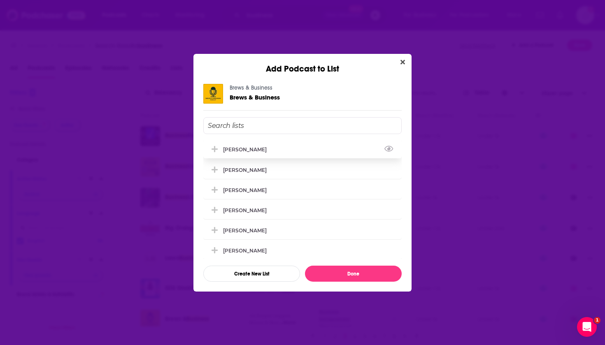
click at [271, 151] on div "[PERSON_NAME]" at bounding box center [302, 149] width 198 height 18
click at [267, 165] on div "[PERSON_NAME]" at bounding box center [302, 169] width 198 height 18
click at [267, 192] on button "View Link" at bounding box center [269, 191] width 5 height 1
click at [0, 0] on button "View Link" at bounding box center [0, 0] width 0 height 0
click at [257, 191] on div "[PERSON_NAME]" at bounding box center [247, 190] width 49 height 6
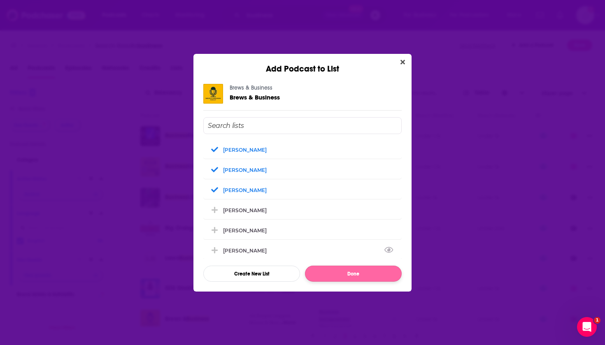
click at [327, 274] on button "Done" at bounding box center [353, 274] width 97 height 16
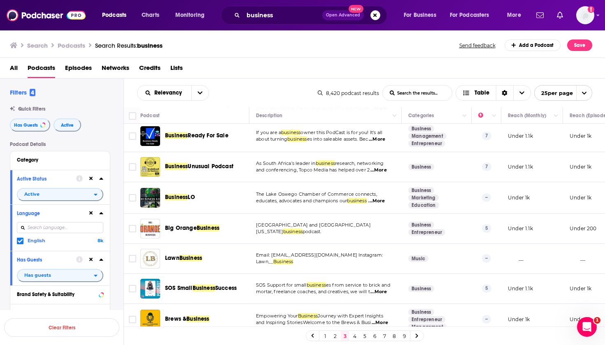
scroll to position [0, 0]
click at [353, 334] on link "4" at bounding box center [354, 336] width 8 height 10
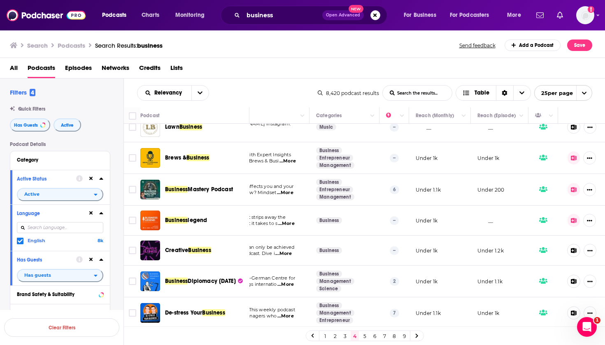
scroll to position [12, 92]
click at [572, 191] on icon at bounding box center [573, 189] width 6 height 5
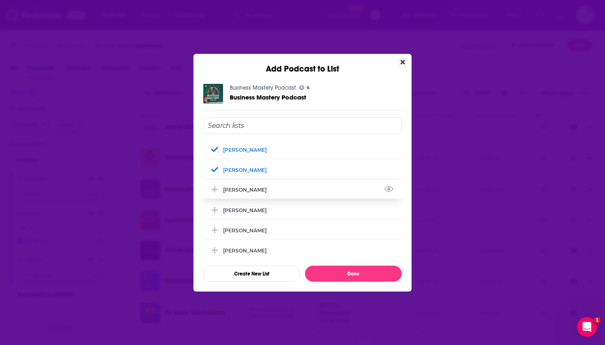
click at [248, 192] on div "[PERSON_NAME]" at bounding box center [247, 190] width 49 height 6
click at [347, 271] on button "Done" at bounding box center [353, 274] width 97 height 16
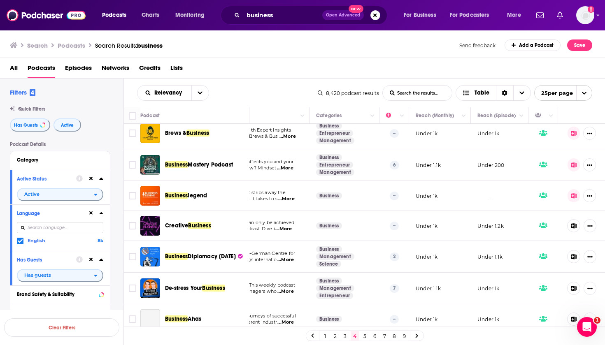
scroll to position [36, 92]
click at [575, 196] on icon at bounding box center [573, 195] width 6 height 5
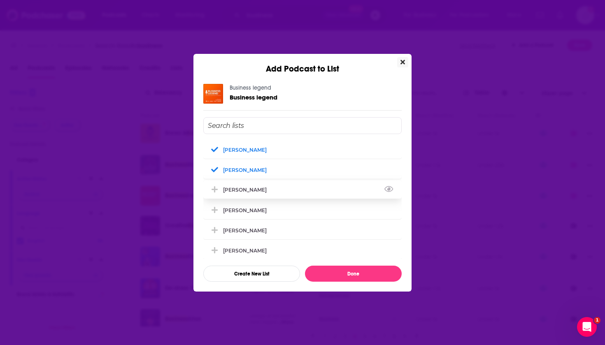
click at [291, 196] on div "[PERSON_NAME]" at bounding box center [302, 190] width 198 height 18
click at [348, 269] on button "Done" at bounding box center [353, 274] width 97 height 16
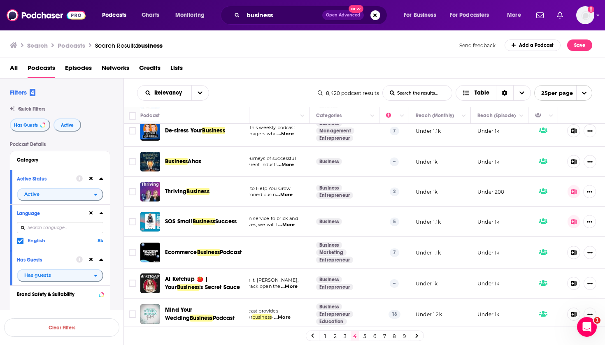
scroll to position [194, 92]
click at [571, 224] on icon at bounding box center [573, 221] width 6 height 5
